Goal: Information Seeking & Learning: Learn about a topic

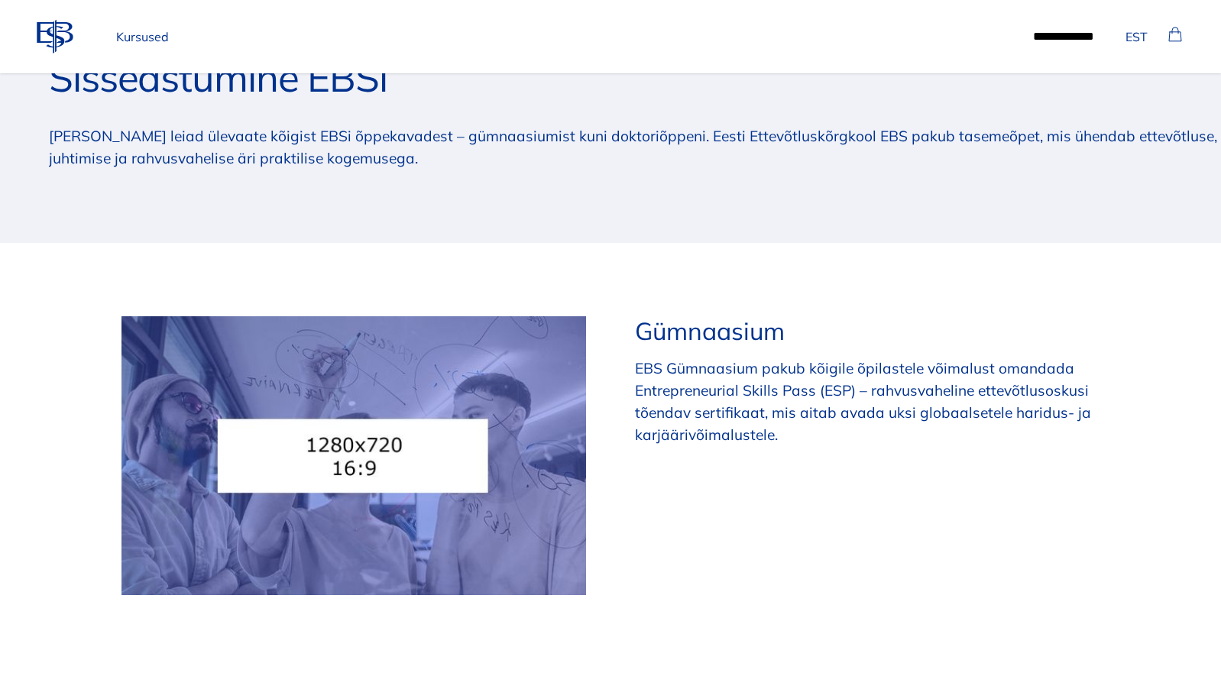
scroll to position [135, 0]
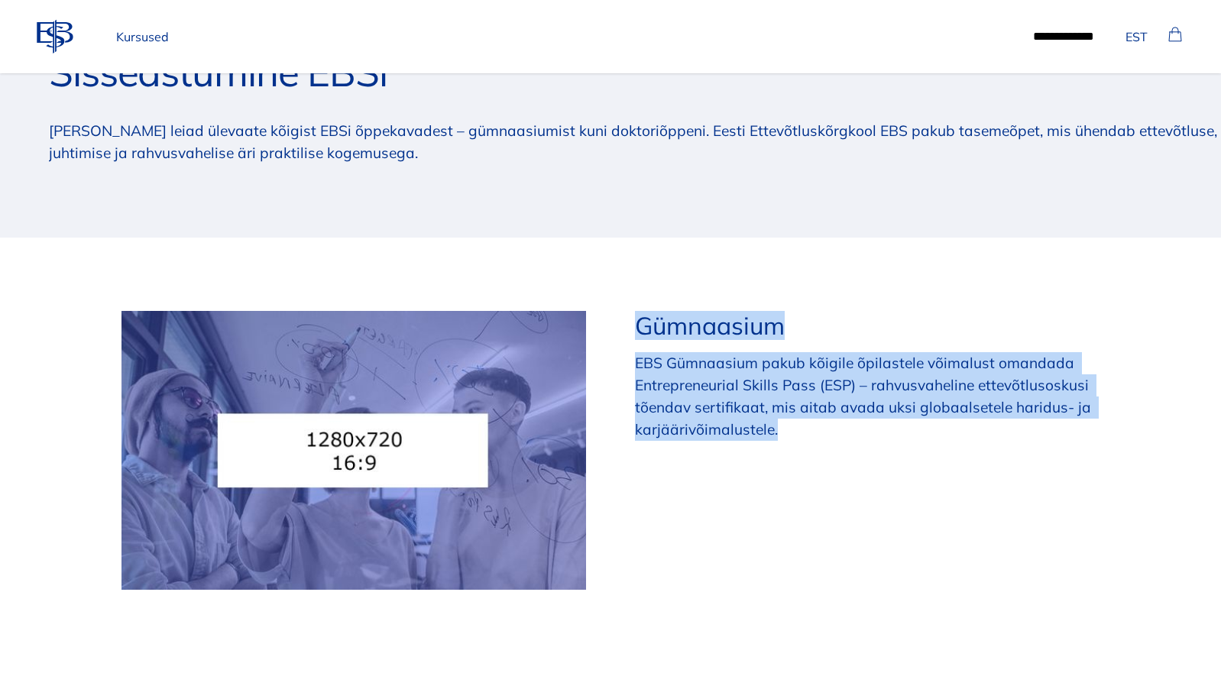
drag, startPoint x: 640, startPoint y: 333, endPoint x: 828, endPoint y: 452, distance: 222.9
click at [828, 452] on div "Gümnaasium EBS Gümnaasium pakub kõigile õpilastele võimalust omandada Entrepren…" at bounding box center [867, 456] width 465 height 291
click at [752, 416] on p "EBS Gümnaasium pakub kõigile õpilastele võimalust omandada Entrepreneurial Skil…" at bounding box center [867, 396] width 465 height 88
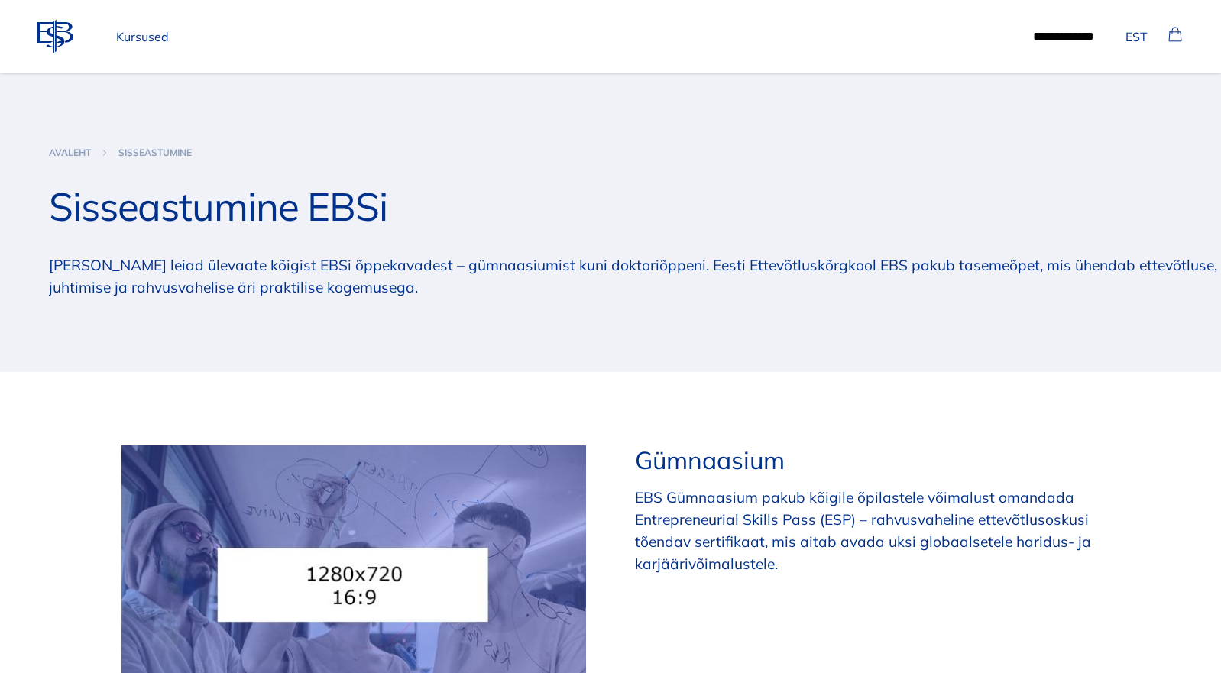
scroll to position [12, 0]
